Goal: Navigation & Orientation: Understand site structure

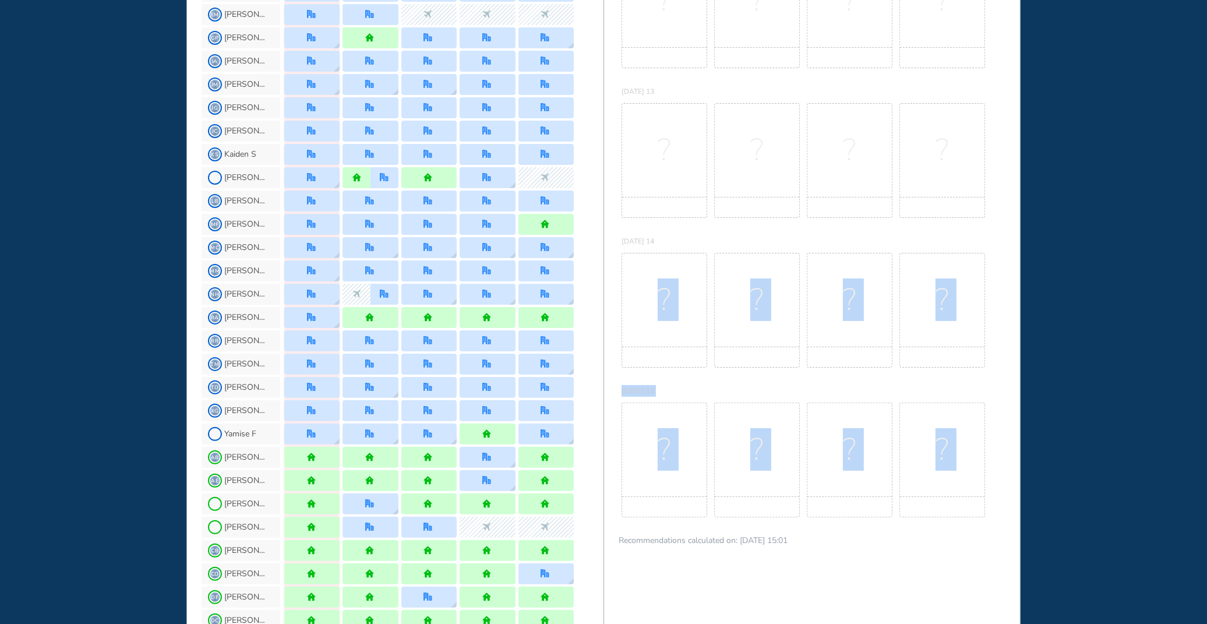
drag, startPoint x: 603, startPoint y: 595, endPoint x: 607, endPoint y: 620, distance: 25.4
click at [584, 281] on div "BEST OFFICE DAYS WORKPLAN [DATE] Mon 11 No Best Office Days to show! Update you…" at bounding box center [811, 480] width 417 height 1486
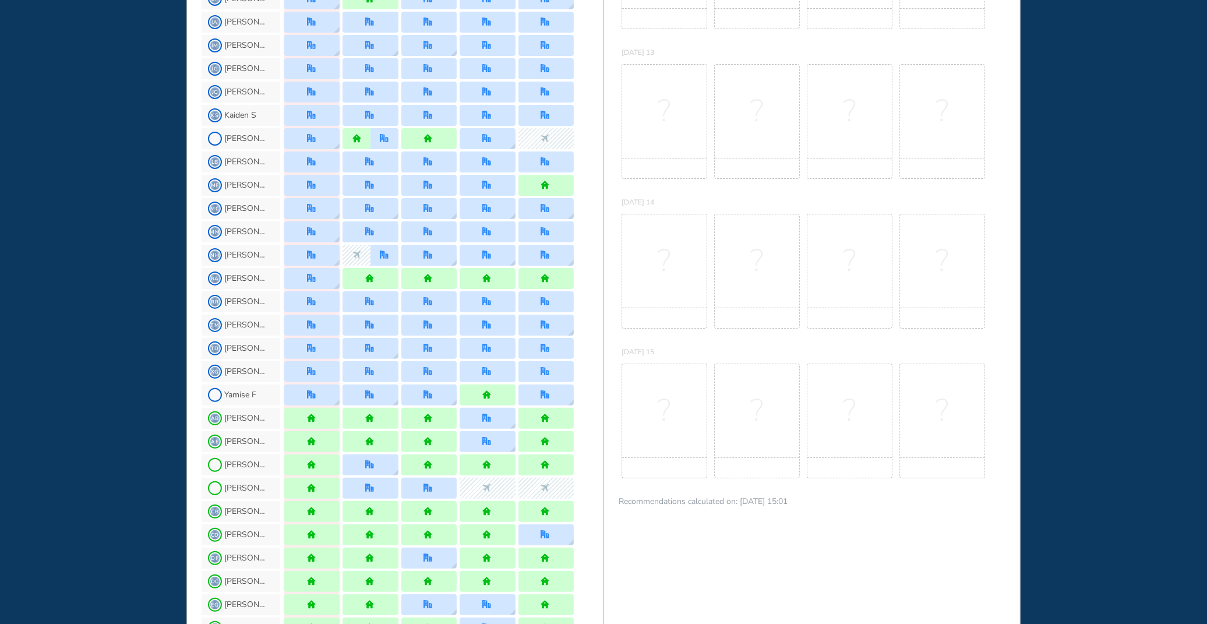
click at [584, 281] on div "BEST OFFICE DAYS WORKPLAN [DATE] Mon 11 No Best Office Days to show! Update you…" at bounding box center [811, 441] width 417 height 1486
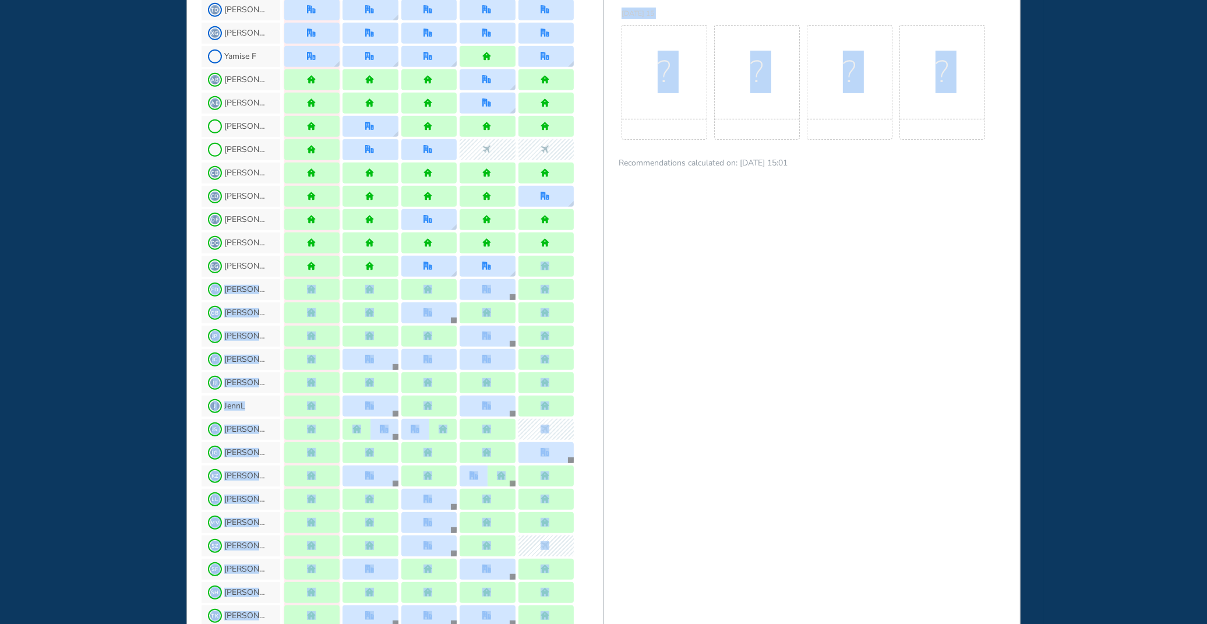
drag, startPoint x: 602, startPoint y: 598, endPoint x: 603, endPoint y: 626, distance: 27.4
click at [584, 281] on html "WHO'S WHERE WHEN MY WORK INITIATIVES 124 JL New! NOTIFICATIONS All Location Tas…" at bounding box center [603, 312] width 1207 height 624
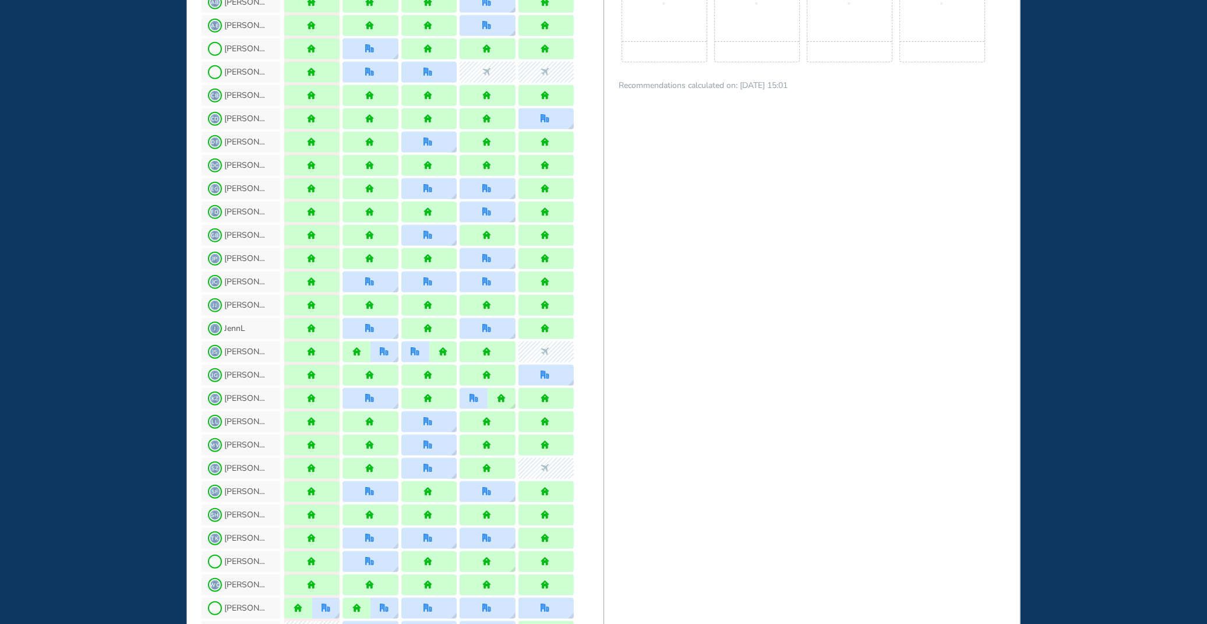
click at [584, 281] on div "BEST OFFICE DAYS WORKPLAN [DATE] Mon 11 No Best Office Days to show! Update you…" at bounding box center [811, 25] width 417 height 1486
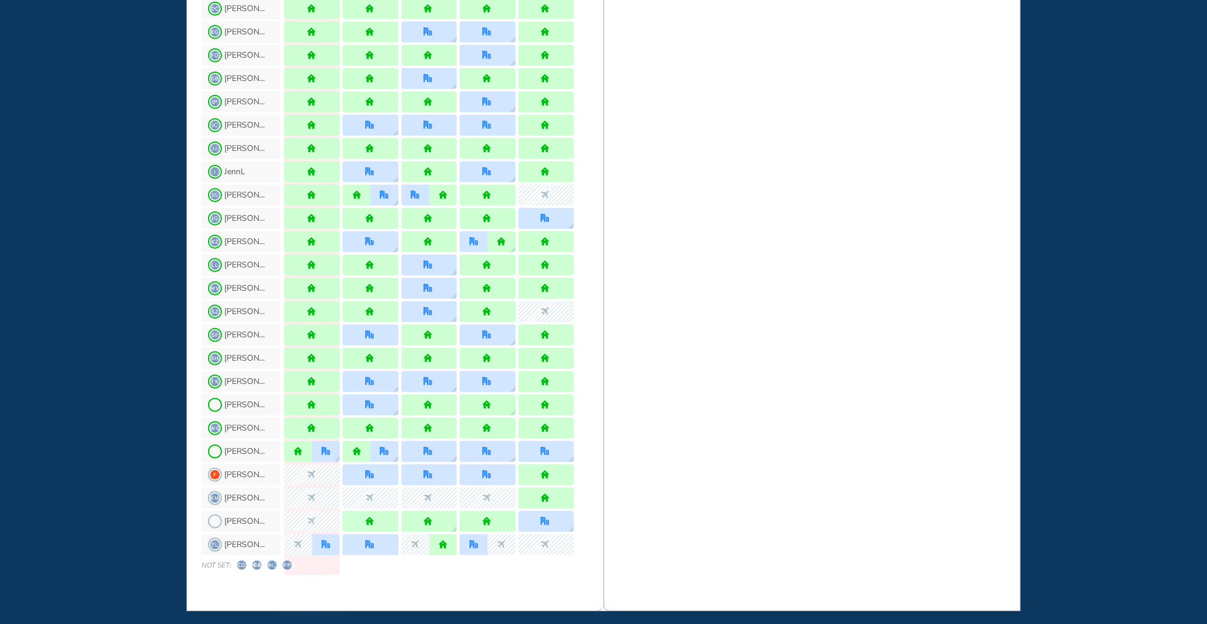
scroll to position [916, 0]
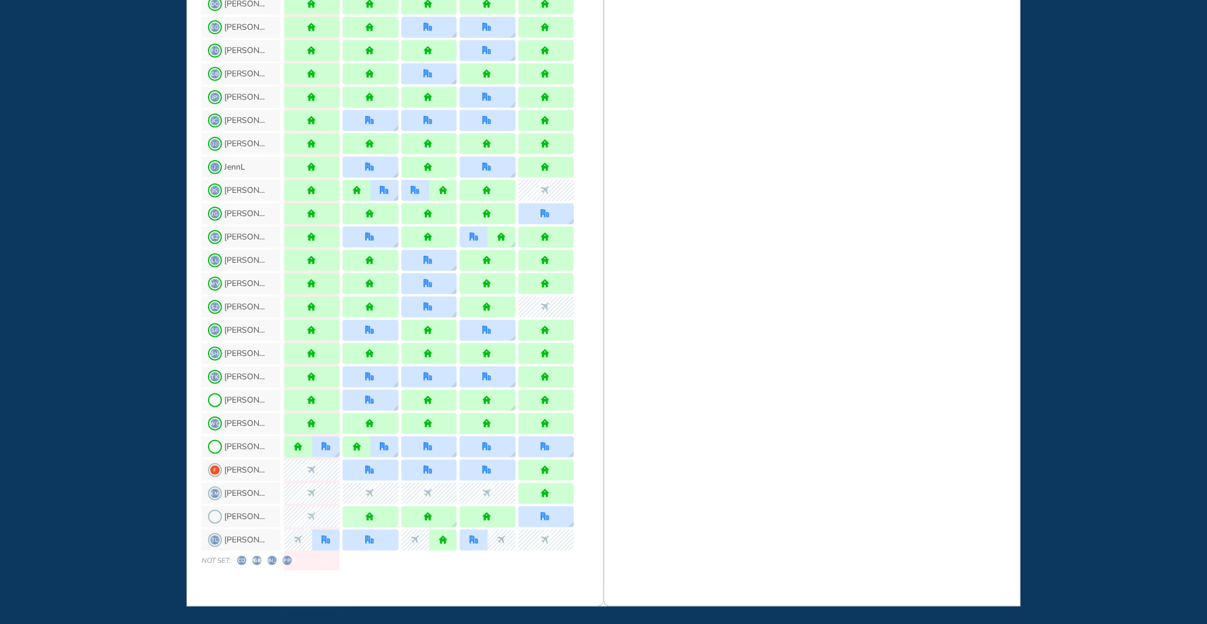
drag, startPoint x: 603, startPoint y: 567, endPoint x: 598, endPoint y: 607, distance: 39.9
click at [584, 281] on html "WHO'S WHERE WHEN MY WORK INITIATIVES 124 JL New! NOTIFICATIONS All Location Tas…" at bounding box center [603, 312] width 1207 height 624
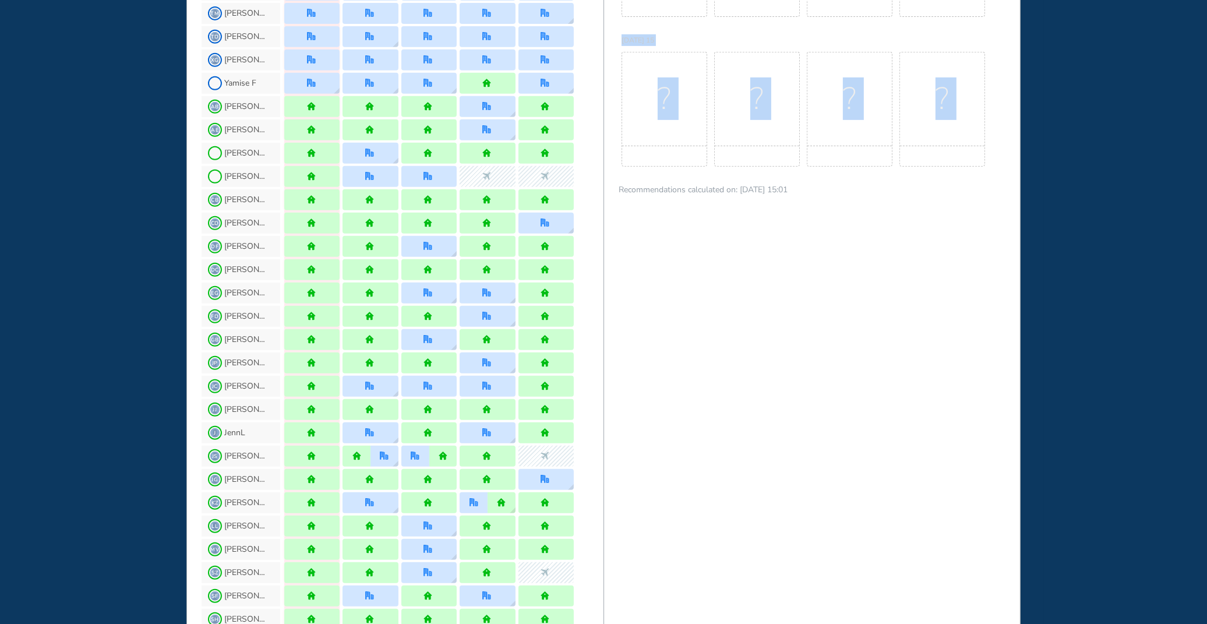
scroll to position [644, 0]
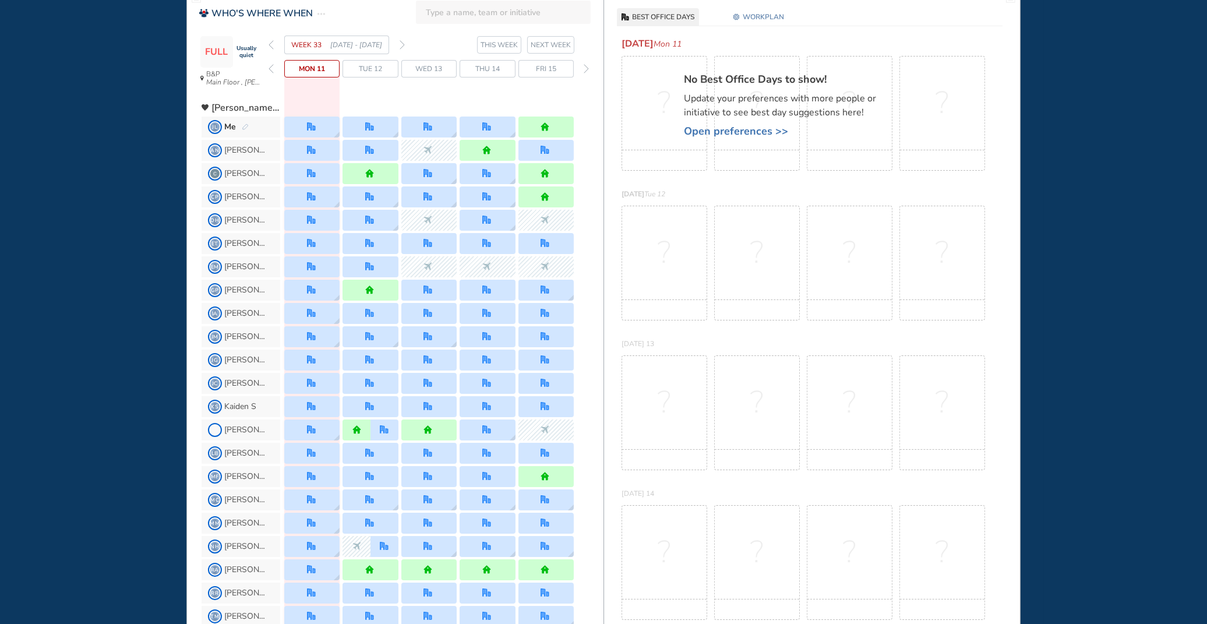
scroll to position [65, 0]
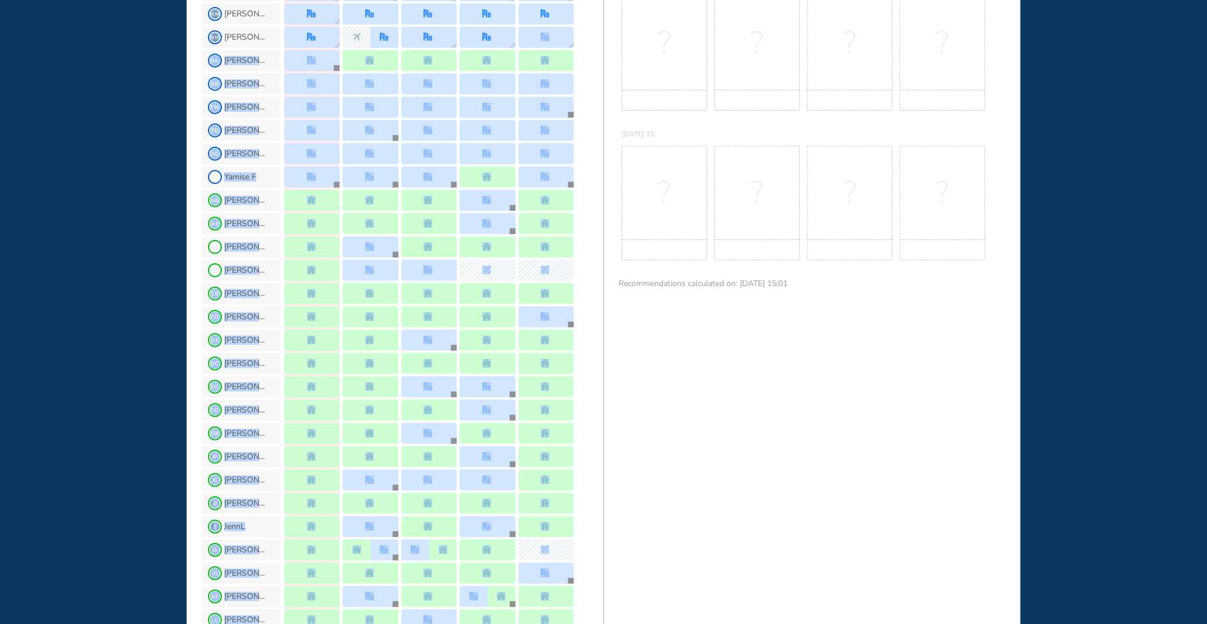
drag, startPoint x: 602, startPoint y: 533, endPoint x: 596, endPoint y: 624, distance: 91.1
click at [584, 281] on html "WHO'S WHERE WHEN MY WORK INITIATIVES 124 JL New! NOTIFICATIONS All Location Tas…" at bounding box center [603, 312] width 1207 height 624
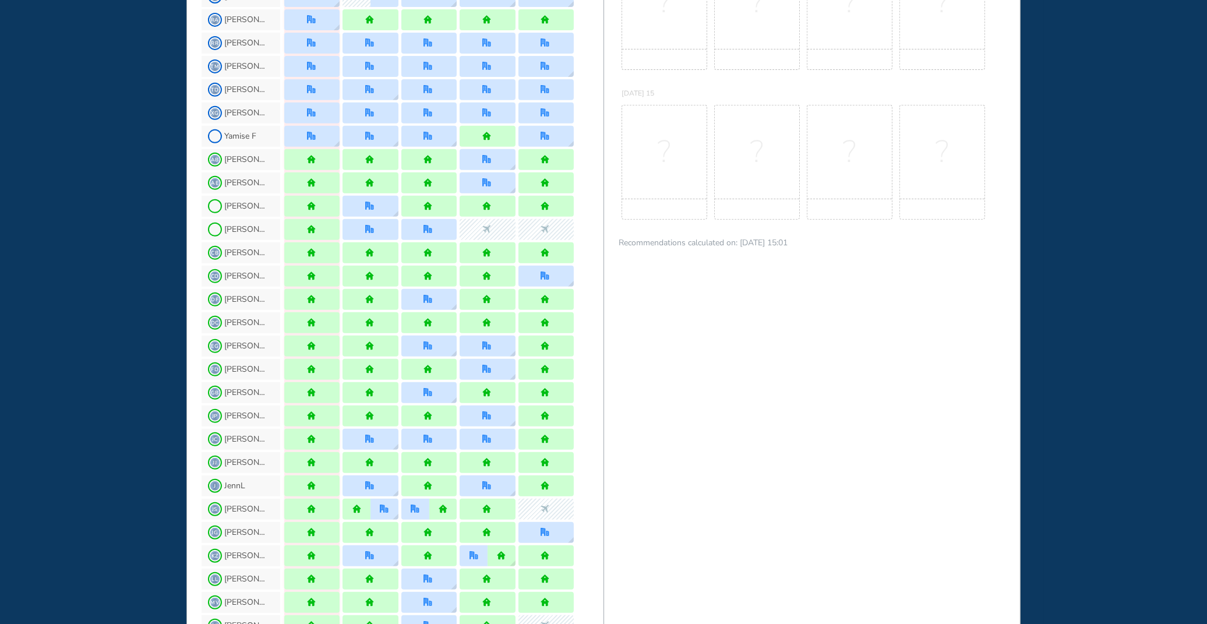
click at [584, 281] on div "BEST OFFICE DAYS WORKPLAN [DATE] Mon 11 No Best Office Days to show! Update you…" at bounding box center [811, 182] width 417 height 1486
